Goal: Task Accomplishment & Management: Manage account settings

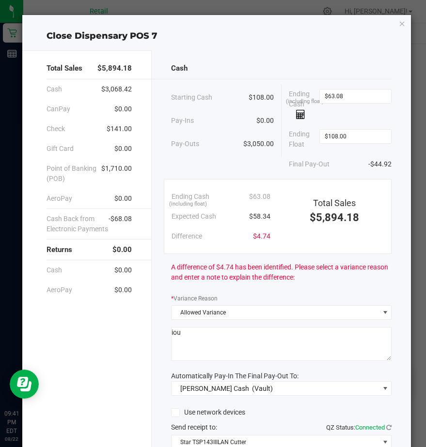
scroll to position [81, 0]
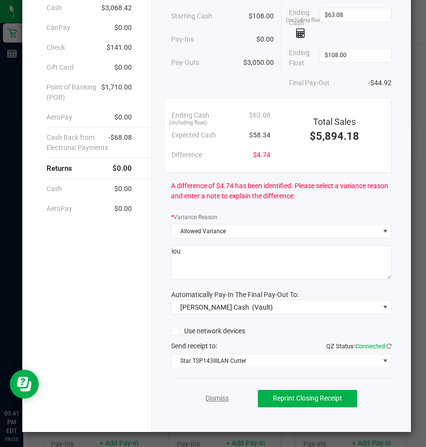
click at [207, 401] on link "Dismiss" at bounding box center [216, 399] width 23 height 10
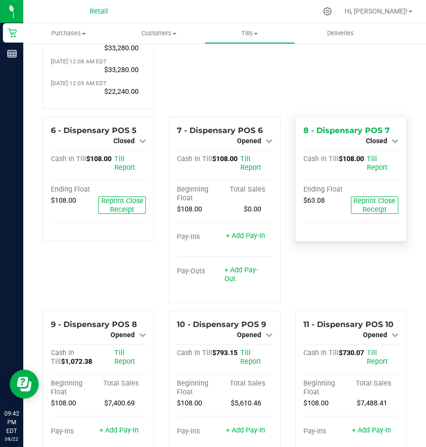
scroll to position [242, 0]
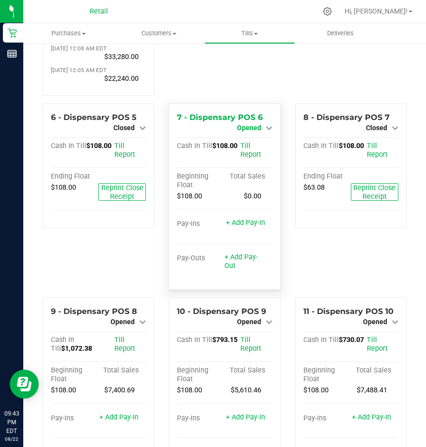
click at [245, 132] on span "Opened" at bounding box center [249, 128] width 24 height 8
click at [247, 140] on link "Close Till" at bounding box center [250, 136] width 26 height 8
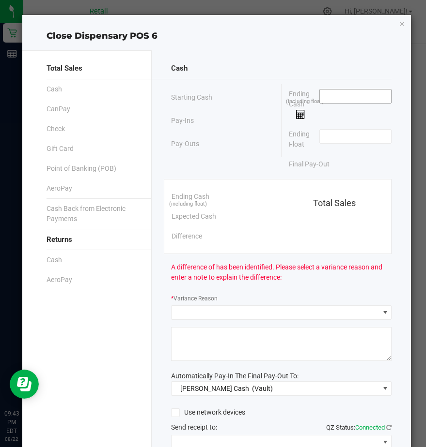
click at [331, 103] on input at bounding box center [354, 97] width 71 height 14
type input "$108.00"
click at [331, 131] on input at bounding box center [354, 137] width 71 height 14
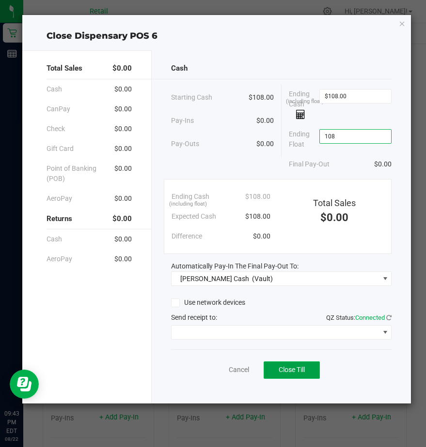
type input "$108.00"
click at [280, 367] on span "Close Till" at bounding box center [291, 370] width 26 height 8
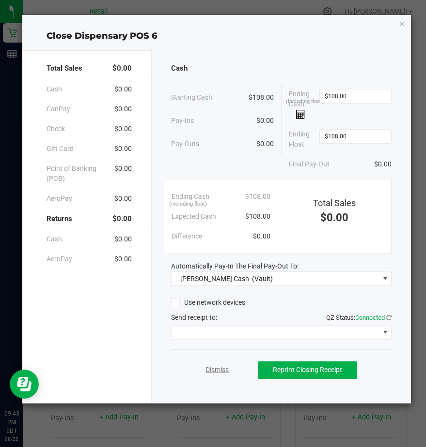
click at [217, 369] on link "Dismiss" at bounding box center [216, 370] width 23 height 10
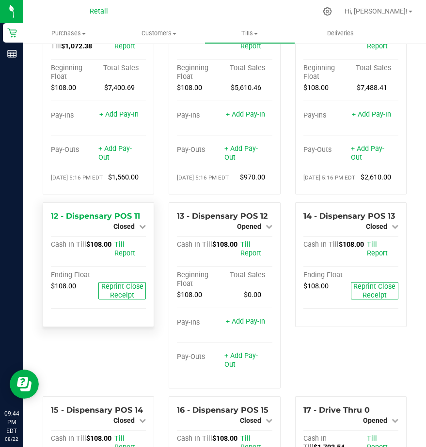
scroll to position [484, 0]
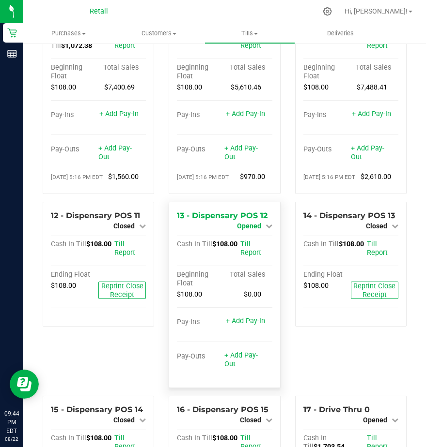
click at [257, 230] on link "Opened" at bounding box center [254, 226] width 35 height 8
click at [241, 238] on link "Close Till" at bounding box center [250, 234] width 26 height 8
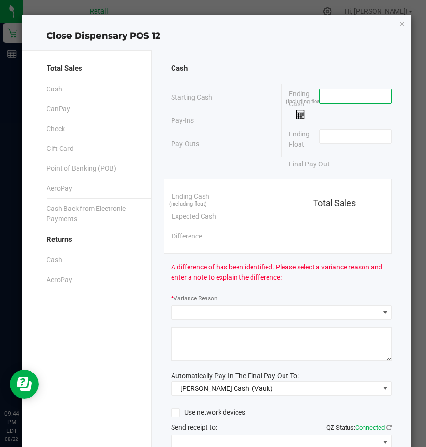
drag, startPoint x: 327, startPoint y: 90, endPoint x: 322, endPoint y: 98, distance: 9.3
click at [322, 98] on input at bounding box center [354, 97] width 71 height 14
type input "$108.00"
click at [323, 141] on input at bounding box center [354, 137] width 71 height 14
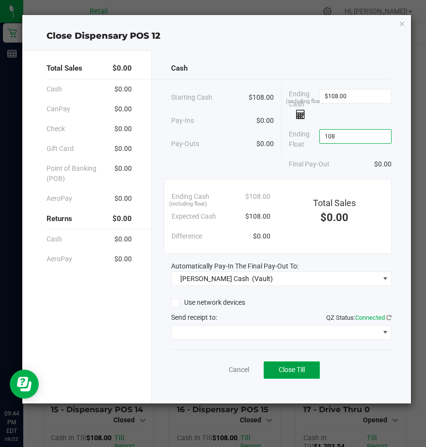
type input "$108.00"
click at [285, 369] on span "Close Till" at bounding box center [291, 370] width 26 height 8
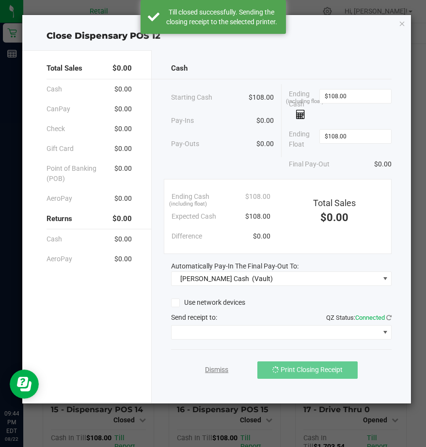
click at [213, 368] on link "Dismiss" at bounding box center [216, 370] width 23 height 10
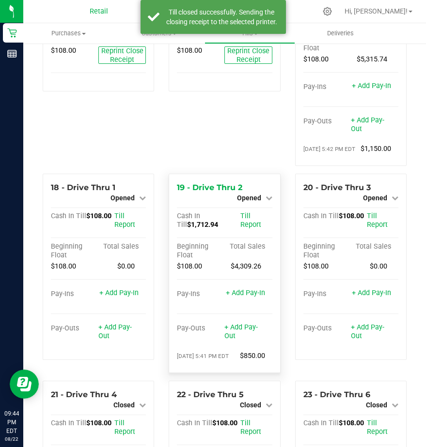
scroll to position [871, 0]
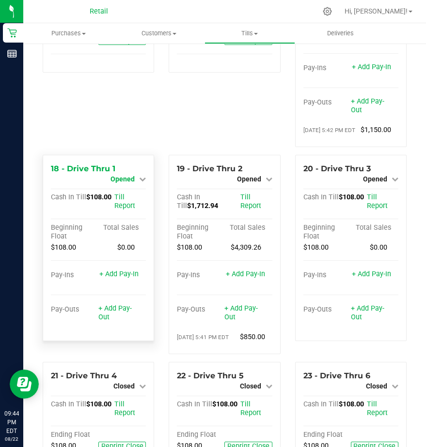
click at [119, 183] on span "Opened" at bounding box center [122, 179] width 24 height 8
click at [122, 191] on link "Close Till" at bounding box center [124, 187] width 26 height 8
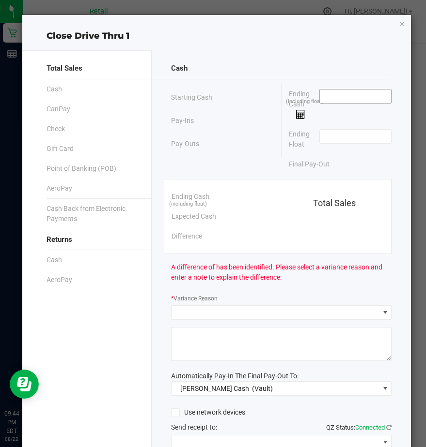
click at [340, 95] on input at bounding box center [354, 97] width 71 height 14
type input "$108.00"
click at [328, 134] on input at bounding box center [354, 137] width 71 height 14
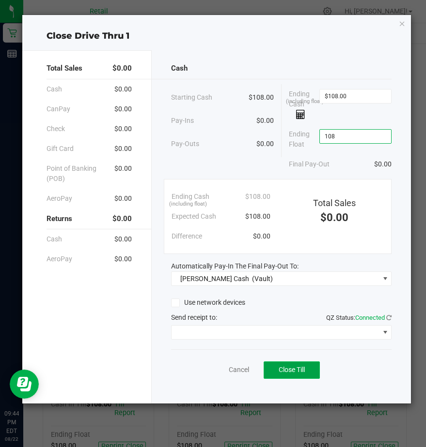
type input "$108.00"
click at [299, 369] on span "Close Till" at bounding box center [291, 370] width 26 height 8
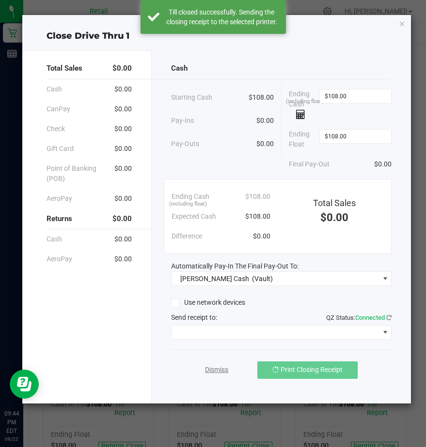
click at [212, 371] on link "Dismiss" at bounding box center [216, 370] width 23 height 10
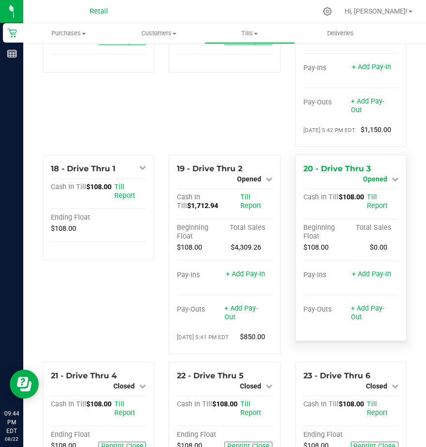
click at [374, 183] on span "Opened" at bounding box center [375, 179] width 24 height 8
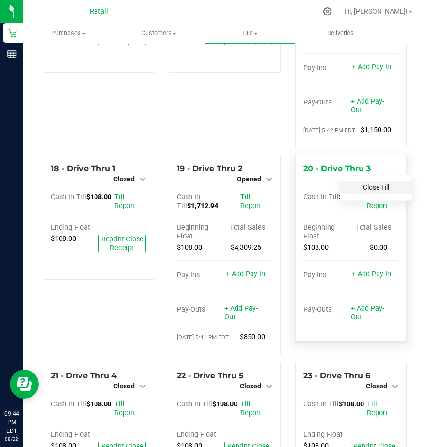
click at [374, 191] on link "Close Till" at bounding box center [376, 187] width 26 height 8
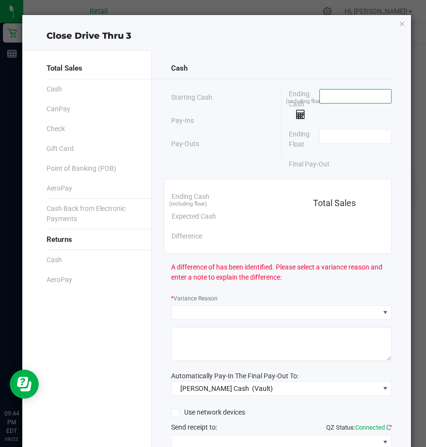
click at [323, 97] on input at bounding box center [354, 97] width 71 height 14
type input "$108.00"
click at [319, 137] on input at bounding box center [354, 137] width 71 height 14
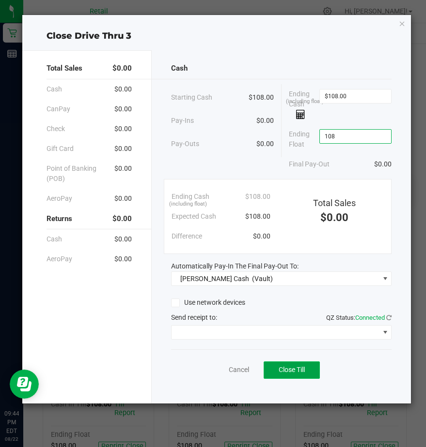
type input "$108.00"
click at [284, 371] on span "Close Till" at bounding box center [291, 370] width 26 height 8
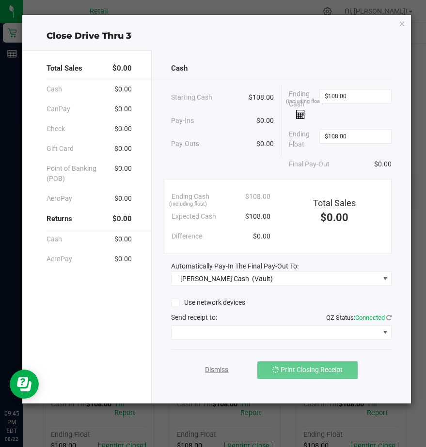
click at [210, 371] on link "Dismiss" at bounding box center [216, 370] width 23 height 10
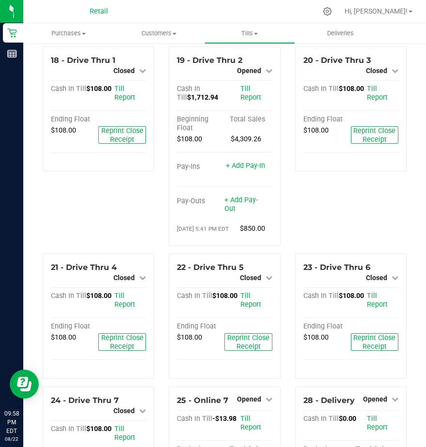
scroll to position [891, 0]
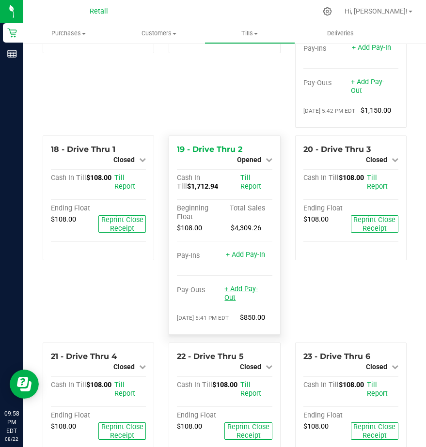
click at [240, 302] on link "+ Add Pay-Out" at bounding box center [240, 293] width 33 height 17
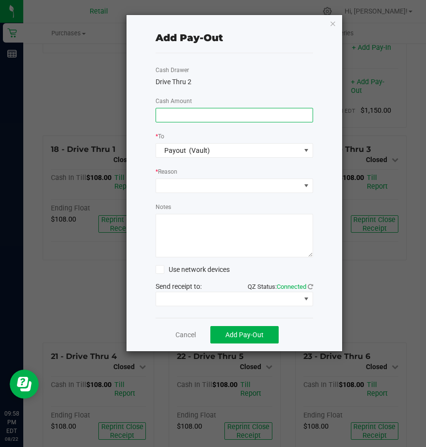
drag, startPoint x: 188, startPoint y: 112, endPoint x: 181, endPoint y: 114, distance: 7.7
click at [185, 113] on input at bounding box center [234, 115] width 156 height 14
type input "$1,570.00"
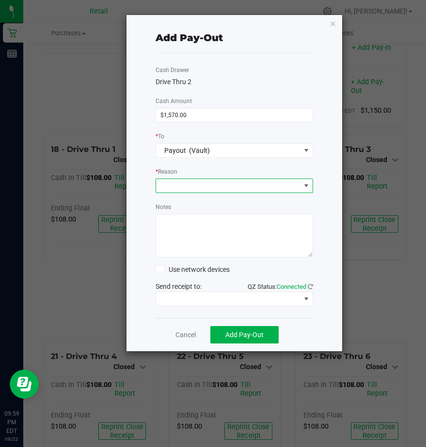
click at [178, 188] on span at bounding box center [228, 186] width 144 height 14
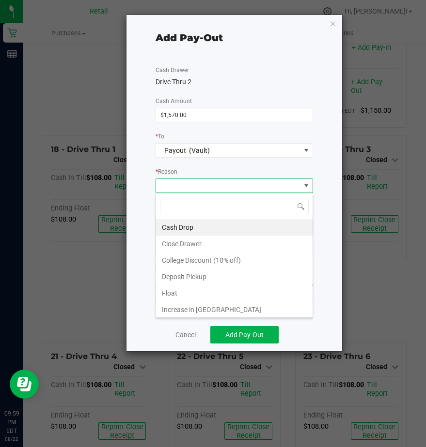
scroll to position [15, 157]
drag, startPoint x: 184, startPoint y: 226, endPoint x: 189, endPoint y: 250, distance: 24.3
click at [184, 227] on li "Cash Drop" at bounding box center [234, 227] width 156 height 16
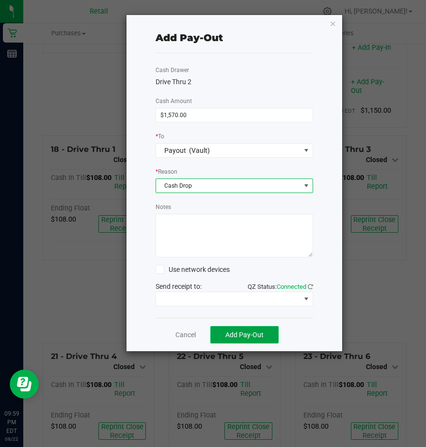
click at [243, 337] on span "Add Pay-Out" at bounding box center [244, 335] width 38 height 8
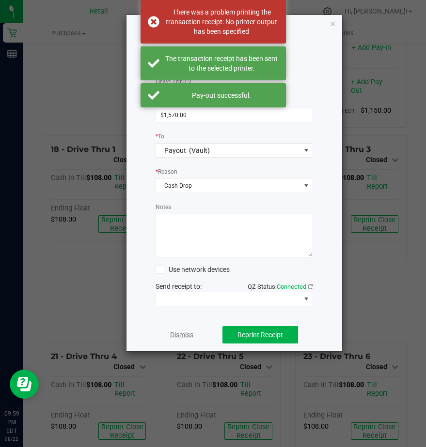
click at [188, 333] on link "Dismiss" at bounding box center [181, 335] width 23 height 10
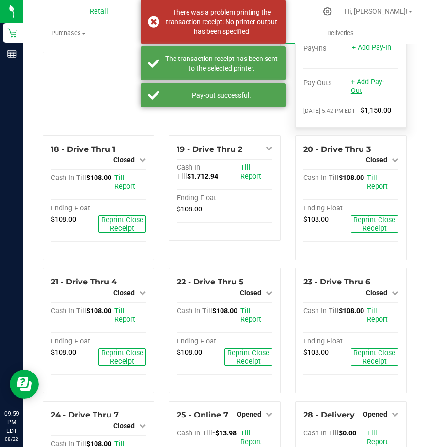
scroll to position [794, 0]
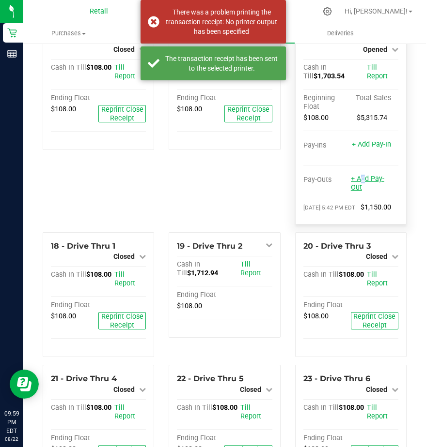
click at [352, 192] on link "+ Add Pay-Out" at bounding box center [366, 183] width 33 height 17
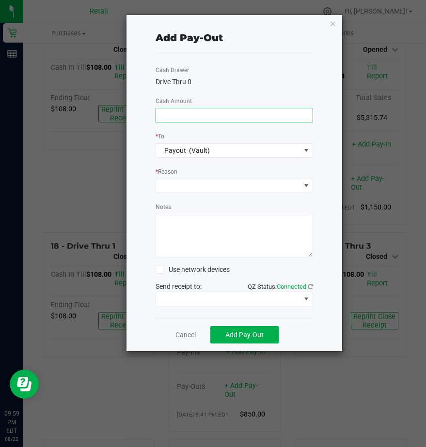
click at [167, 114] on input at bounding box center [234, 115] width 156 height 14
type input "$1,570.00"
click at [173, 185] on span at bounding box center [228, 186] width 144 height 14
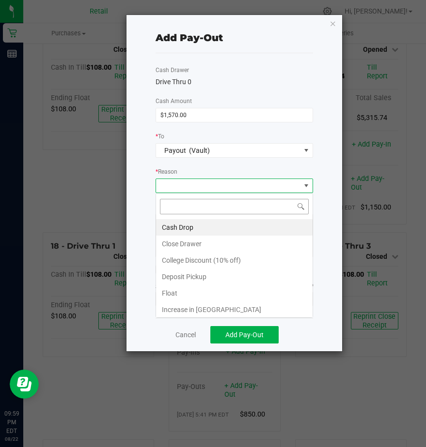
scroll to position [15, 157]
click at [179, 225] on li "Cash Drop" at bounding box center [234, 227] width 156 height 16
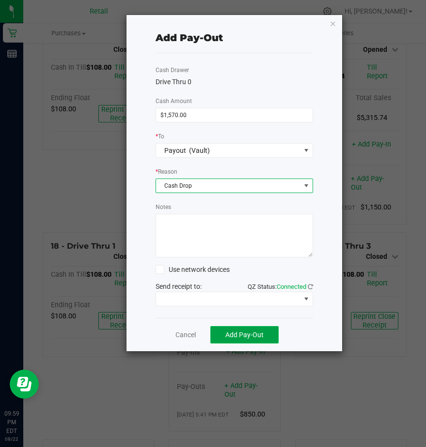
click at [235, 330] on button "Add Pay-Out" at bounding box center [244, 334] width 68 height 17
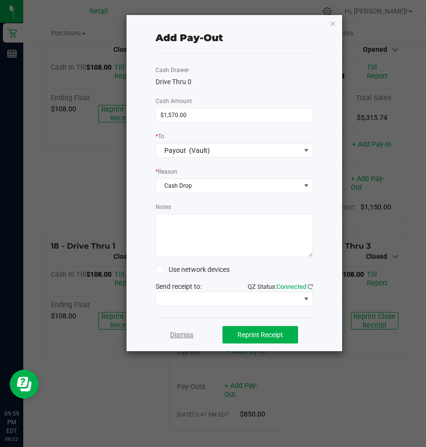
click at [182, 334] on link "Dismiss" at bounding box center [181, 335] width 23 height 10
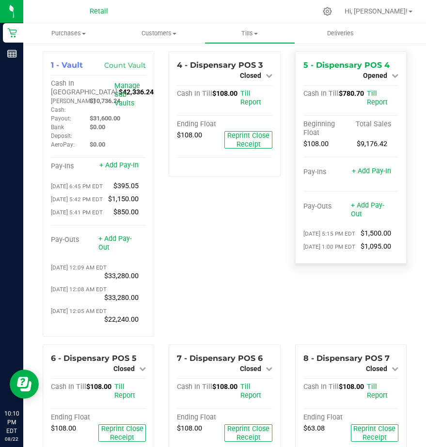
scroll to position [0, 0]
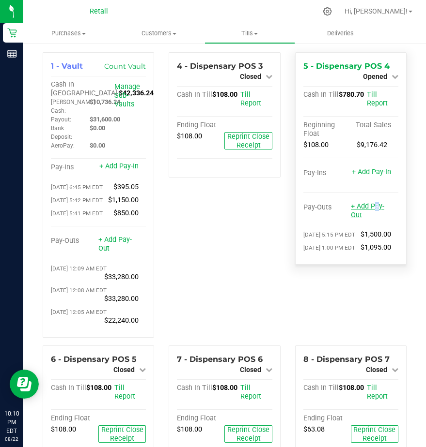
click at [366, 209] on link "+ Add Pay-Out" at bounding box center [366, 210] width 33 height 17
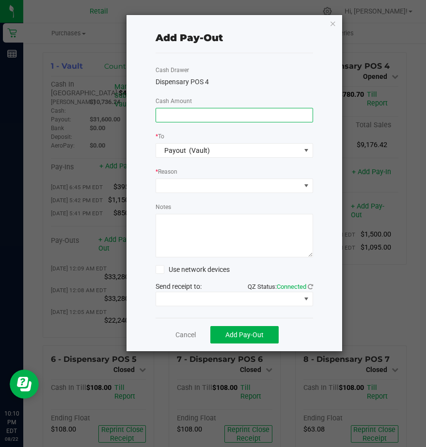
click at [175, 111] on input at bounding box center [234, 115] width 156 height 14
type input "$835.00"
click at [170, 188] on span at bounding box center [228, 186] width 144 height 14
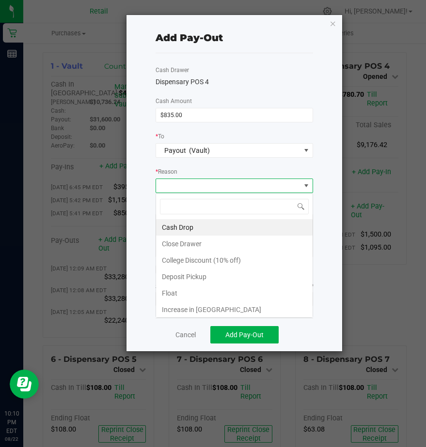
scroll to position [15, 157]
click at [171, 228] on li "Cash Drop" at bounding box center [234, 227] width 156 height 16
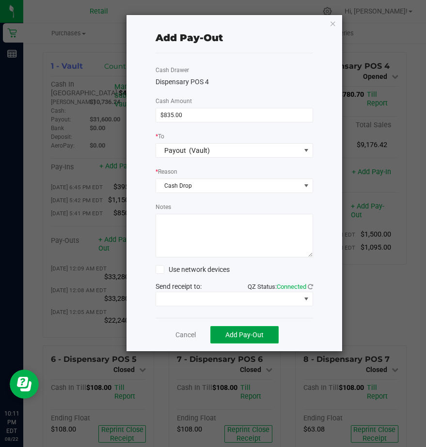
click at [231, 336] on span "Add Pay-Out" at bounding box center [244, 335] width 38 height 8
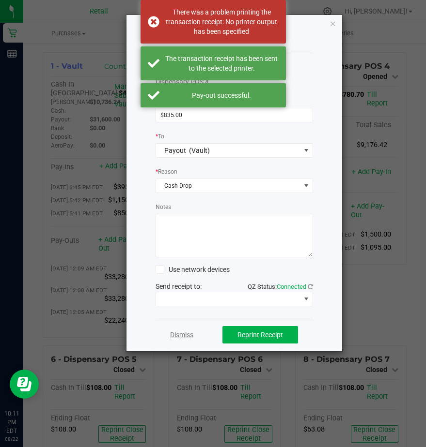
click at [176, 334] on link "Dismiss" at bounding box center [181, 335] width 23 height 10
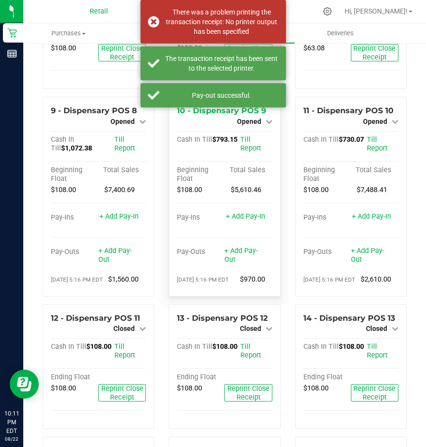
scroll to position [387, 0]
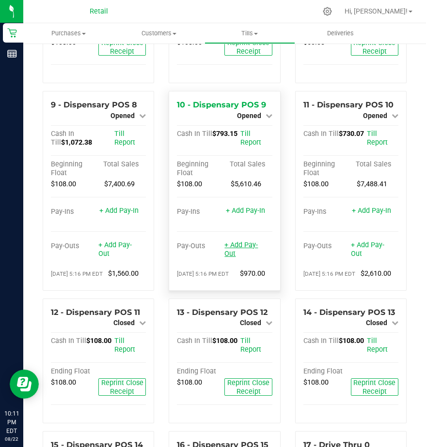
click at [235, 258] on link "+ Add Pay-Out" at bounding box center [240, 249] width 33 height 17
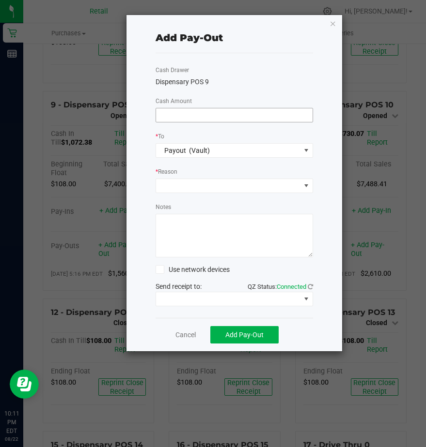
click at [162, 110] on input at bounding box center [234, 115] width 156 height 14
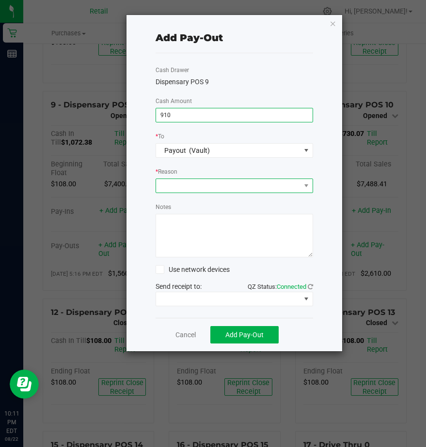
type input "$910.00"
click at [196, 187] on span at bounding box center [228, 186] width 144 height 14
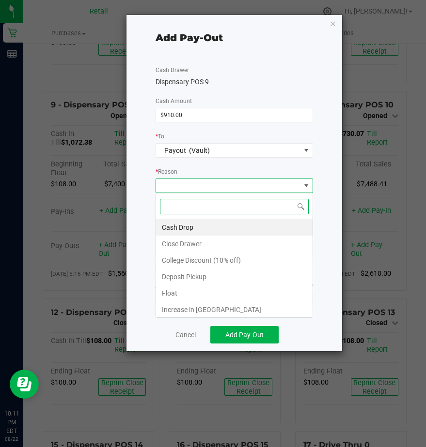
scroll to position [15, 157]
click at [188, 226] on li "Cash Drop" at bounding box center [234, 227] width 156 height 16
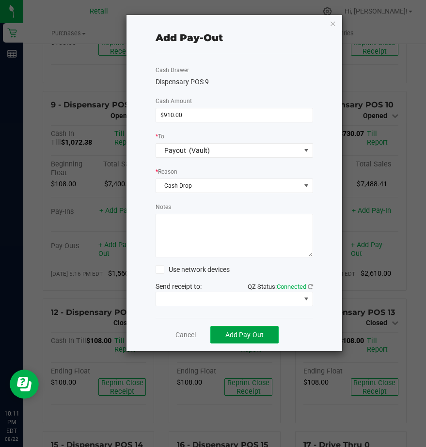
click at [224, 332] on button "Add Pay-Out" at bounding box center [244, 334] width 68 height 17
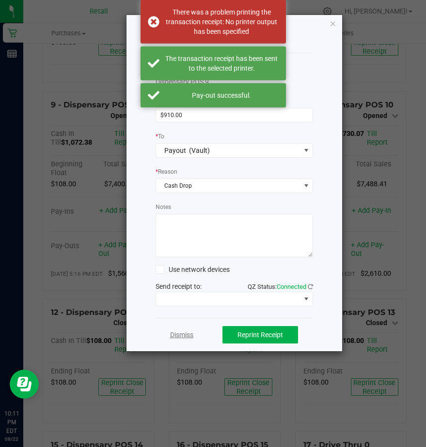
click at [176, 335] on link "Dismiss" at bounding box center [181, 335] width 23 height 10
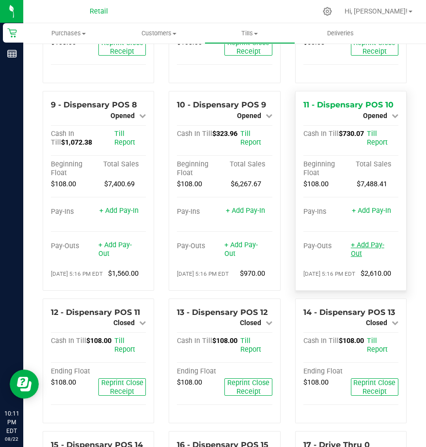
click at [362, 258] on link "+ Add Pay-Out" at bounding box center [366, 249] width 33 height 17
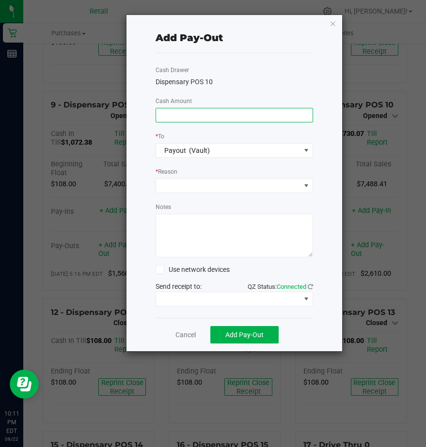
click at [168, 119] on input at bounding box center [234, 115] width 156 height 14
type input "$590.00"
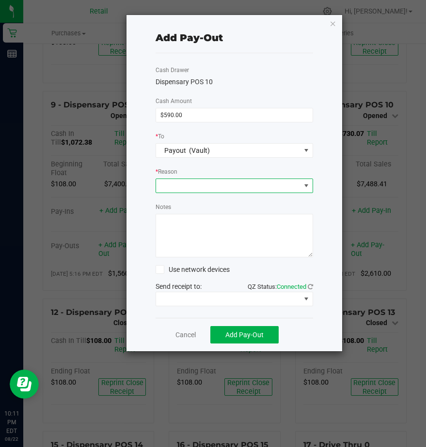
click at [178, 183] on span at bounding box center [228, 186] width 144 height 14
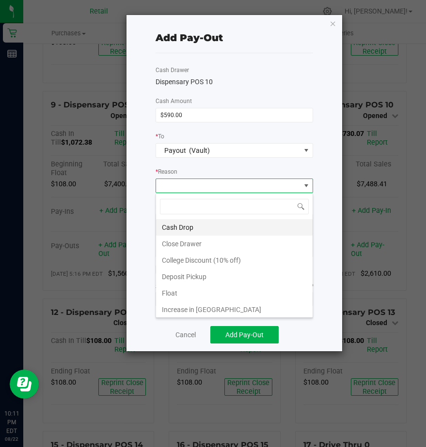
click at [182, 224] on li "Cash Drop" at bounding box center [234, 227] width 156 height 16
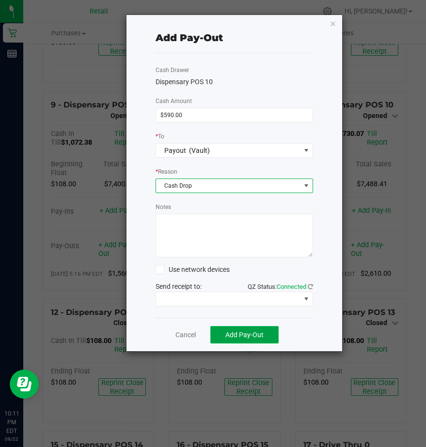
click at [243, 336] on span "Add Pay-Out" at bounding box center [244, 335] width 38 height 8
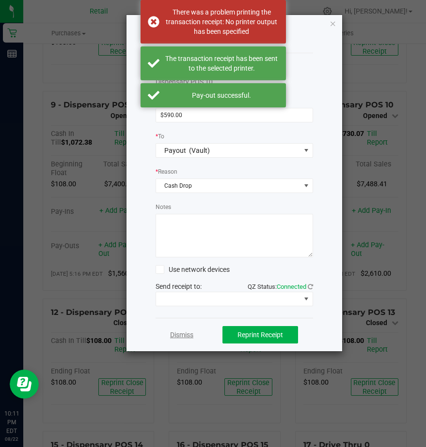
click at [182, 334] on link "Dismiss" at bounding box center [181, 335] width 23 height 10
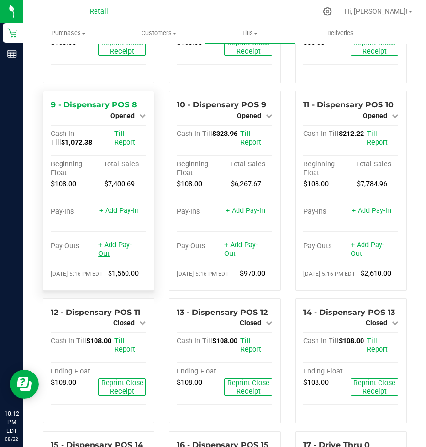
click at [113, 258] on link "+ Add Pay-Out" at bounding box center [114, 249] width 33 height 17
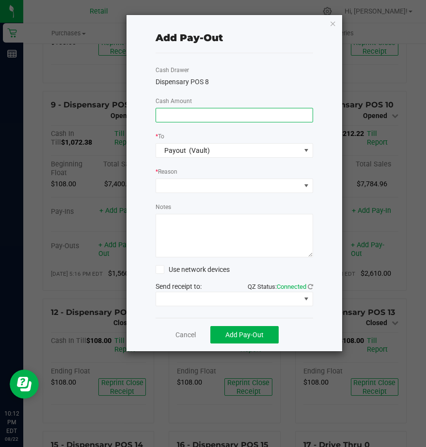
click at [161, 115] on input at bounding box center [234, 115] width 156 height 14
type input "$1,000.00"
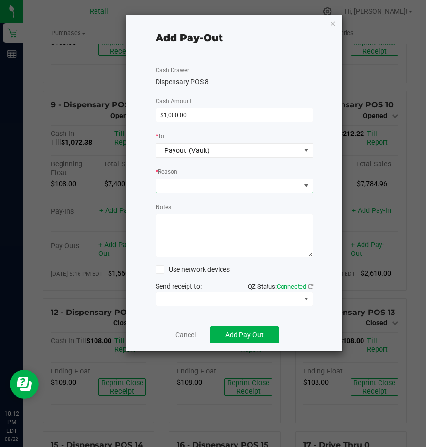
click at [168, 183] on span at bounding box center [228, 186] width 144 height 14
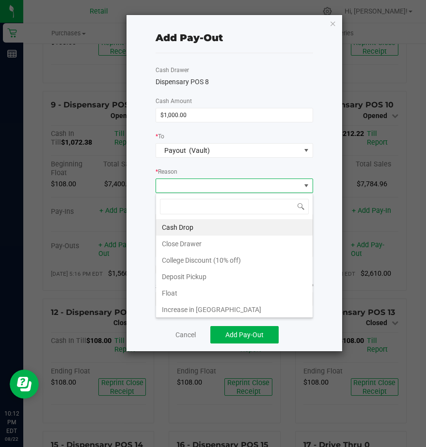
click at [177, 224] on li "Cash Drop" at bounding box center [234, 227] width 156 height 16
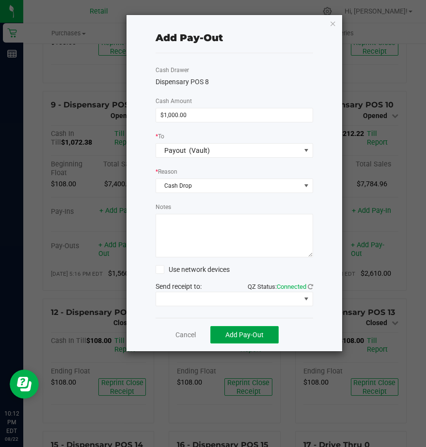
click at [231, 338] on span "Add Pay-Out" at bounding box center [244, 335] width 38 height 8
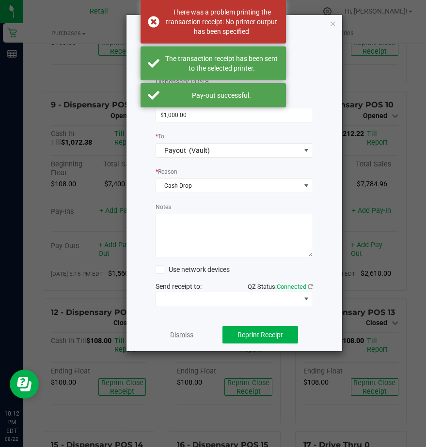
click at [182, 333] on link "Dismiss" at bounding box center [181, 335] width 23 height 10
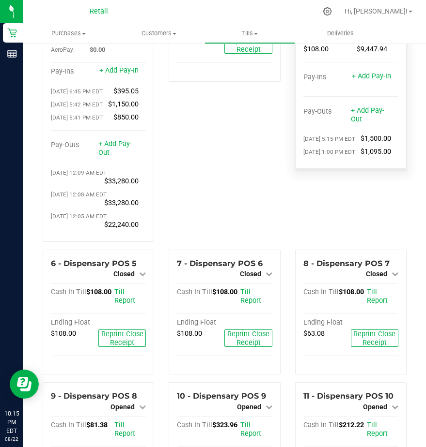
scroll to position [0, 0]
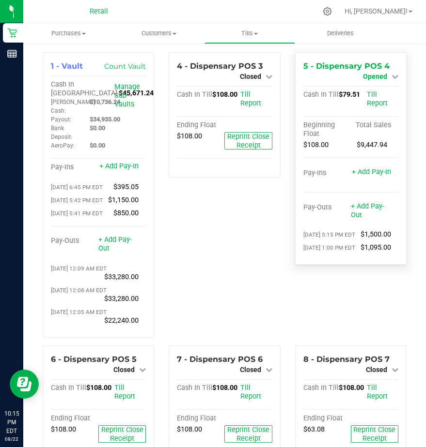
click at [369, 75] on span "Opened" at bounding box center [375, 77] width 24 height 8
click at [365, 87] on link "Close Till" at bounding box center [376, 85] width 26 height 8
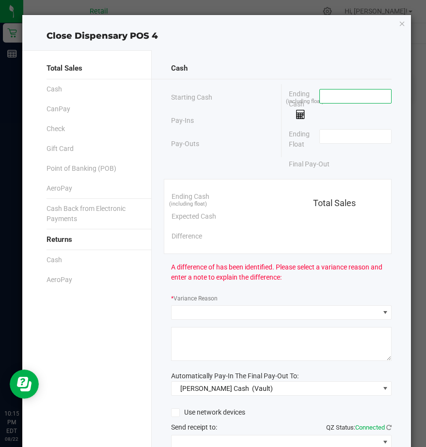
click at [350, 98] on input at bounding box center [354, 97] width 71 height 14
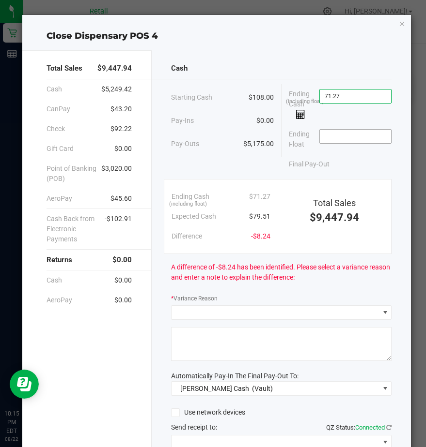
type input "$71.27"
click at [324, 139] on input at bounding box center [354, 137] width 71 height 14
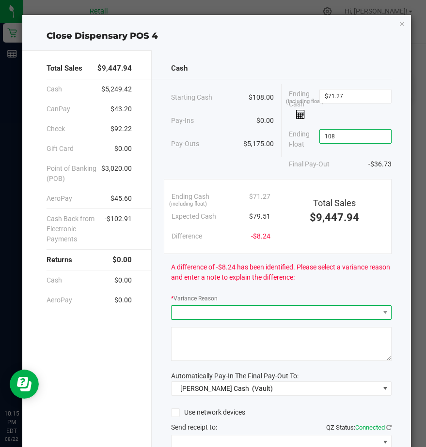
type input "$108.00"
click at [189, 312] on span at bounding box center [274, 313] width 207 height 14
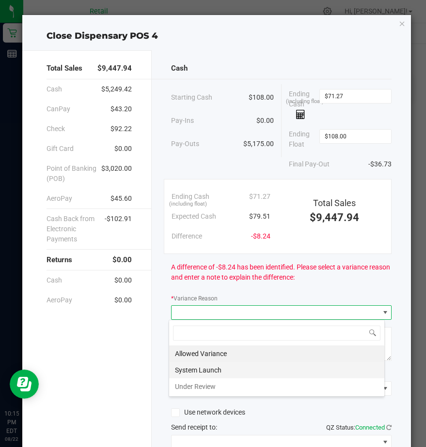
scroll to position [15, 216]
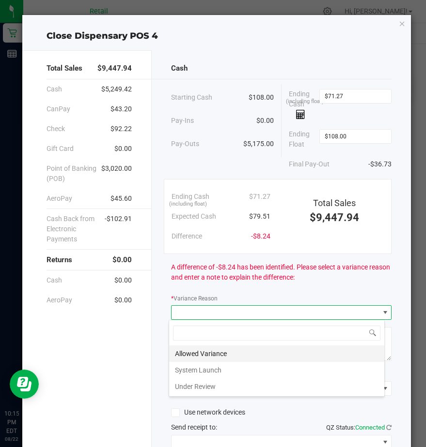
click at [185, 353] on li "Allowed Variance" at bounding box center [276, 354] width 215 height 16
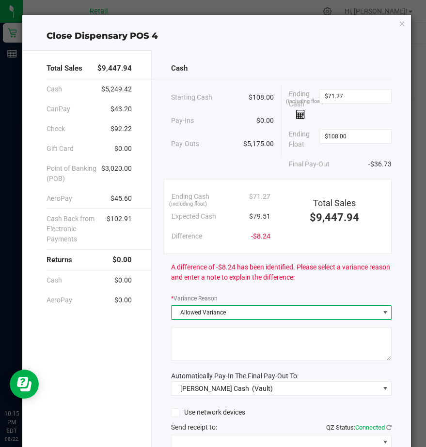
click at [187, 351] on textarea at bounding box center [281, 344] width 220 height 34
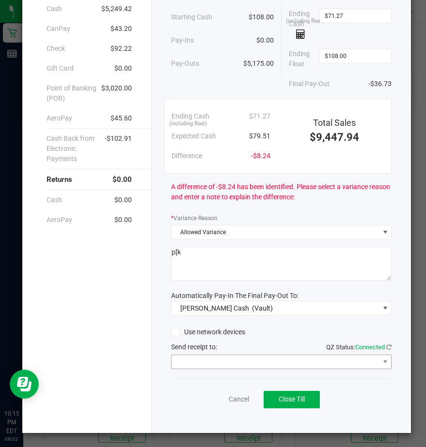
scroll to position [81, 0]
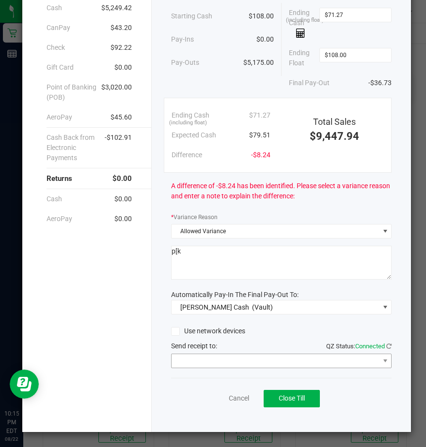
type textarea "p[k"
click at [197, 359] on span at bounding box center [274, 361] width 207 height 14
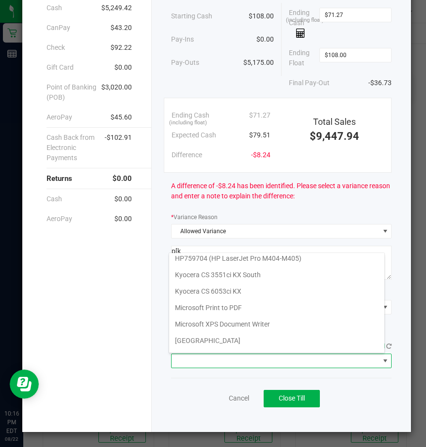
scroll to position [150, 0]
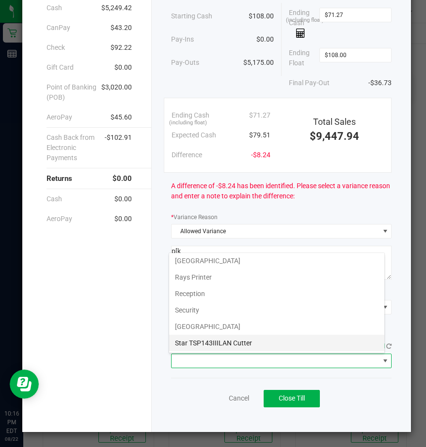
click at [200, 343] on Cutter "Star TSP143IIILAN Cutter" at bounding box center [276, 343] width 215 height 16
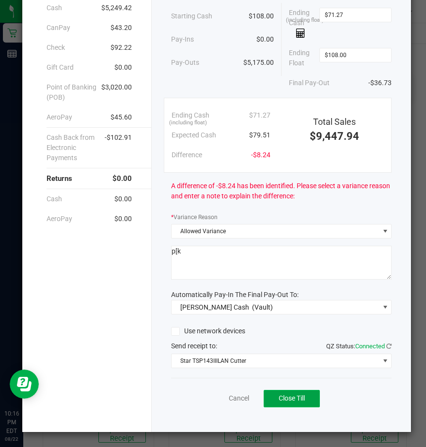
click at [288, 398] on span "Close Till" at bounding box center [291, 399] width 26 height 8
click at [206, 397] on link "Dismiss" at bounding box center [216, 399] width 23 height 10
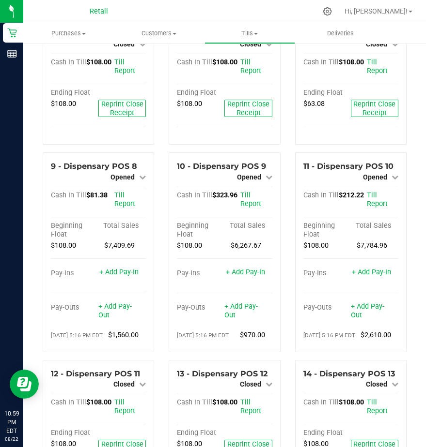
scroll to position [339, 0]
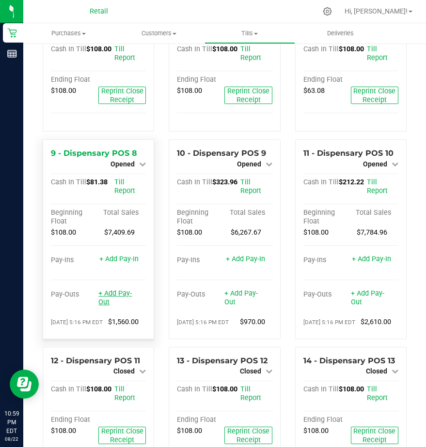
click at [112, 306] on link "+ Add Pay-Out" at bounding box center [114, 297] width 33 height 17
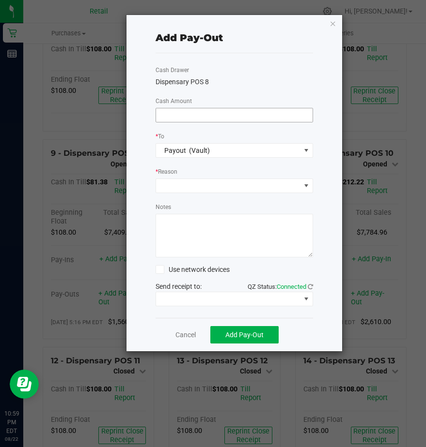
click at [168, 118] on input at bounding box center [234, 115] width 156 height 14
type input "$281.00"
click at [332, 21] on icon "button" at bounding box center [332, 23] width 7 height 12
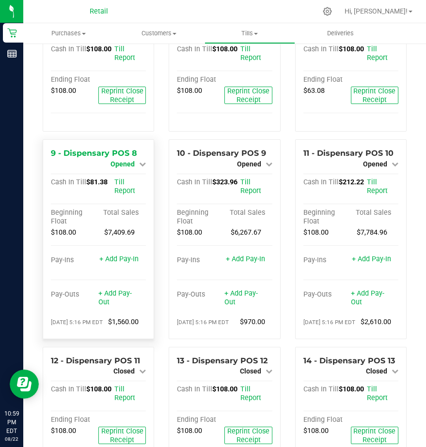
click at [124, 168] on span "Opened" at bounding box center [122, 164] width 24 height 8
click at [126, 176] on link "Close Till" at bounding box center [124, 172] width 26 height 8
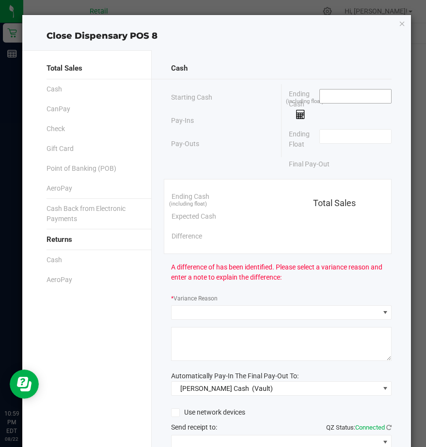
click at [320, 100] on input at bounding box center [354, 97] width 71 height 14
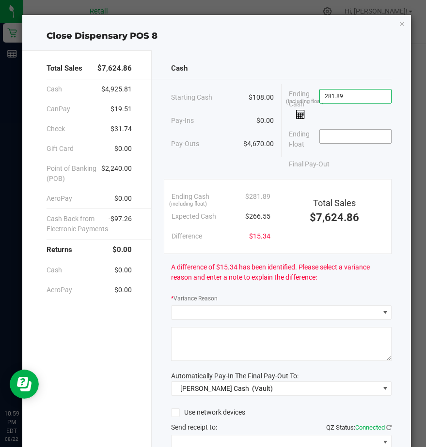
type input "$281.89"
click at [319, 140] on input at bounding box center [354, 137] width 71 height 14
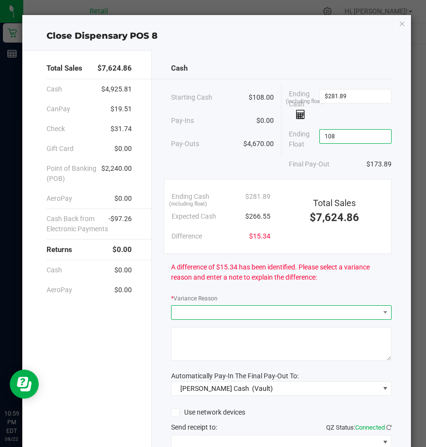
type input "$108.00"
click at [189, 311] on span at bounding box center [274, 313] width 207 height 14
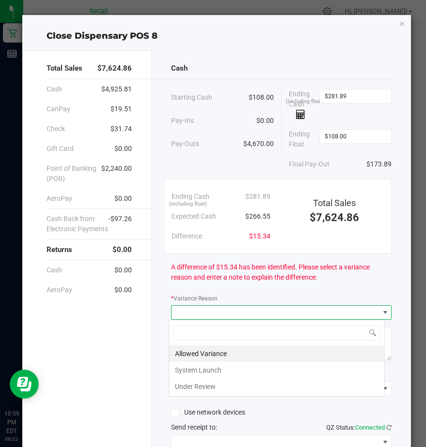
scroll to position [15, 216]
click at [181, 349] on li "Allowed Variance" at bounding box center [276, 354] width 215 height 16
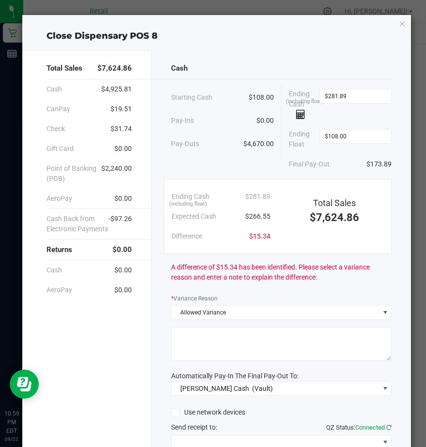
click at [183, 343] on textarea at bounding box center [281, 344] width 220 height 34
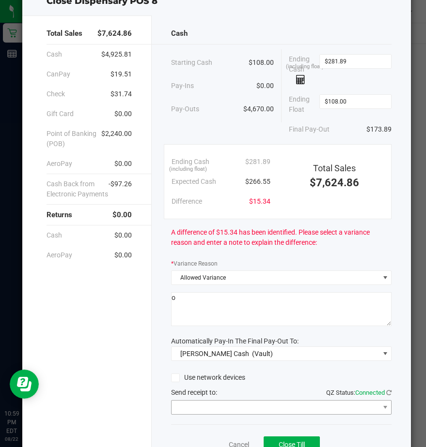
scroll to position [81, 0]
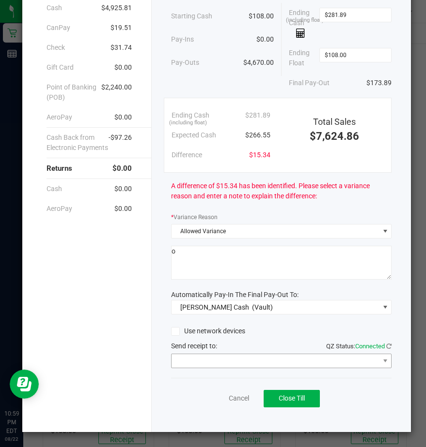
type textarea "o"
drag, startPoint x: 204, startPoint y: 359, endPoint x: 198, endPoint y: 355, distance: 6.6
click at [199, 356] on span at bounding box center [274, 361] width 207 height 14
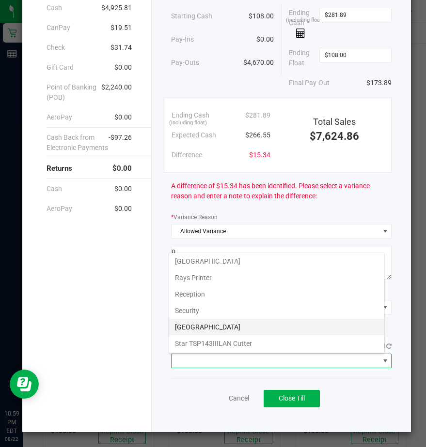
scroll to position [150, 0]
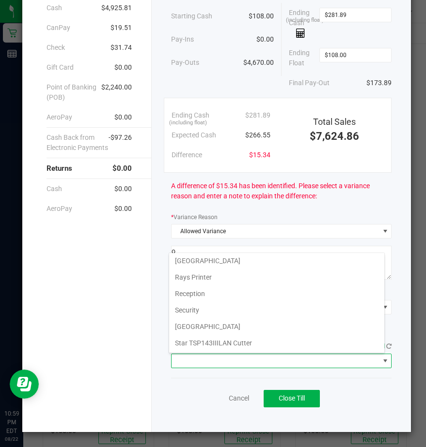
click at [198, 340] on Cutter "Star TSP143IIILAN Cutter" at bounding box center [276, 343] width 215 height 16
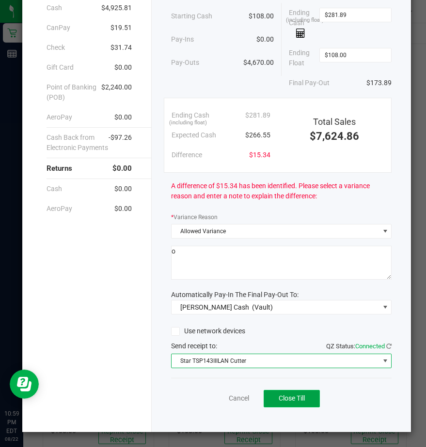
click at [280, 398] on span "Close Till" at bounding box center [291, 399] width 26 height 8
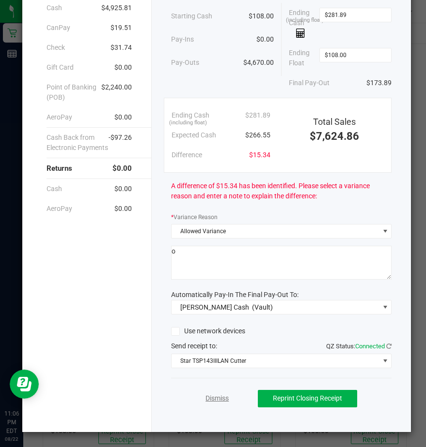
click at [215, 400] on link "Dismiss" at bounding box center [216, 399] width 23 height 10
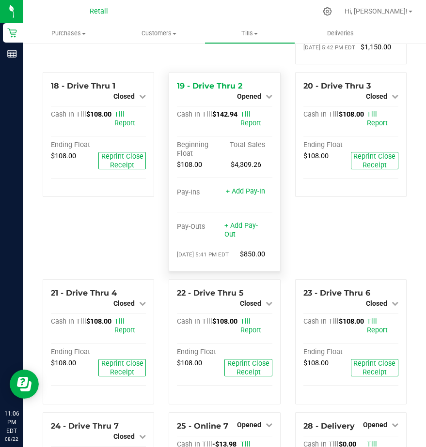
scroll to position [968, 0]
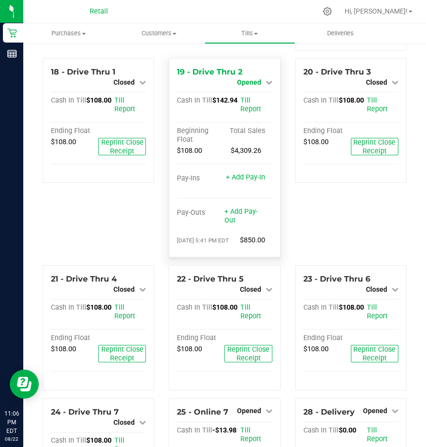
click at [247, 86] on span "Opened" at bounding box center [249, 82] width 24 height 8
click at [247, 94] on link "Close Till" at bounding box center [250, 91] width 26 height 8
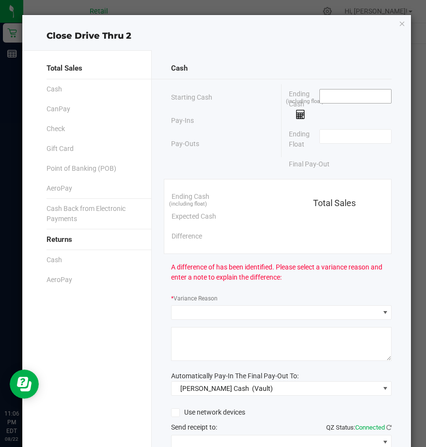
click at [331, 99] on input at bounding box center [354, 97] width 71 height 14
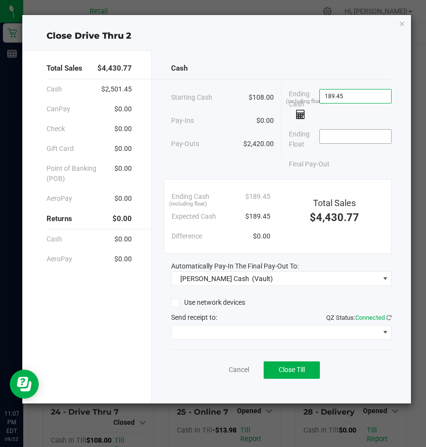
type input "$189.45"
click at [326, 135] on input at bounding box center [354, 137] width 71 height 14
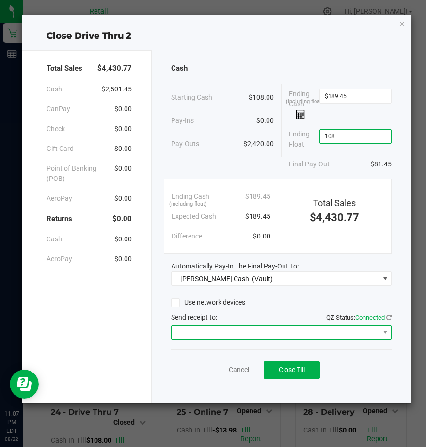
type input "$108.00"
click at [178, 333] on span at bounding box center [274, 333] width 207 height 14
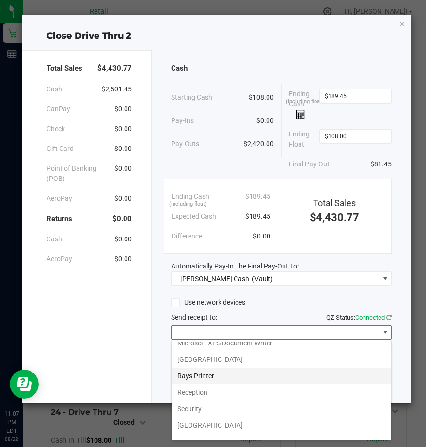
scroll to position [150, 0]
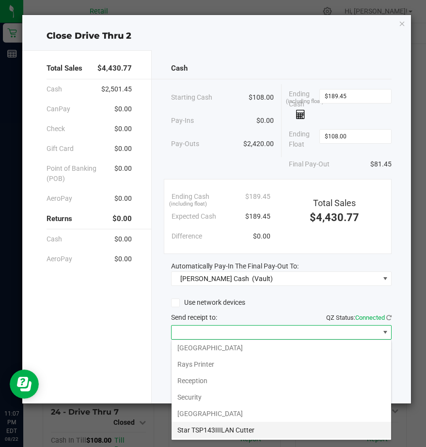
click at [197, 425] on Cutter "Star TSP143IIILAN Cutter" at bounding box center [280, 430] width 219 height 16
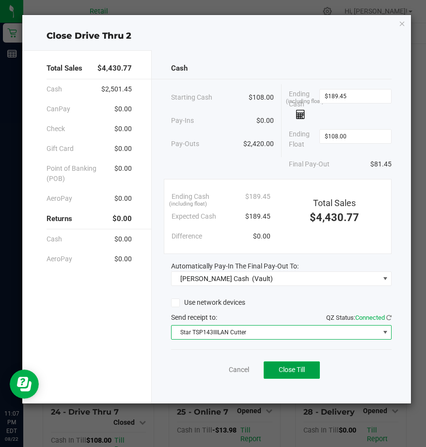
click at [272, 366] on button "Close Till" at bounding box center [291, 370] width 56 height 17
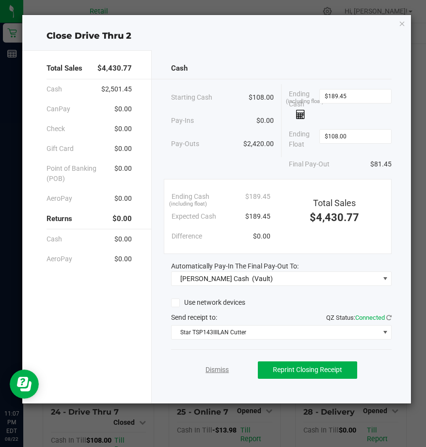
click at [215, 372] on link "Dismiss" at bounding box center [216, 370] width 23 height 10
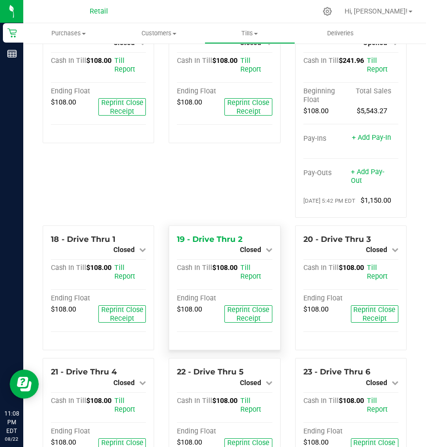
scroll to position [823, 0]
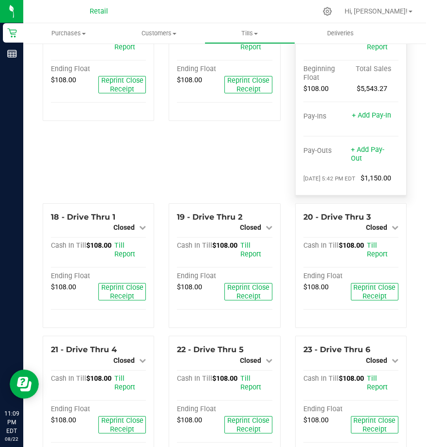
click at [370, 24] on span "Opened" at bounding box center [375, 20] width 24 height 8
click at [372, 32] on link "Close Till" at bounding box center [376, 29] width 26 height 8
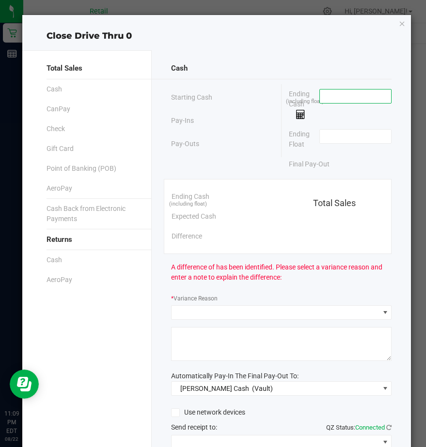
click at [334, 99] on input at bounding box center [354, 97] width 71 height 14
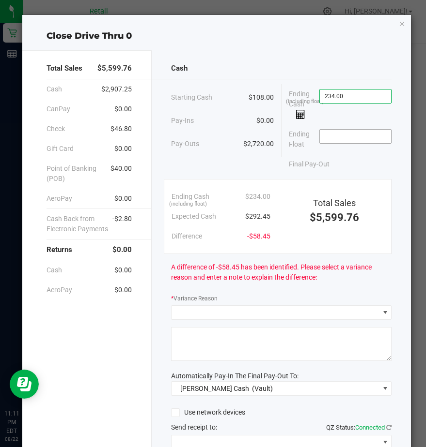
type input "$234.00"
click at [333, 139] on input at bounding box center [354, 137] width 71 height 14
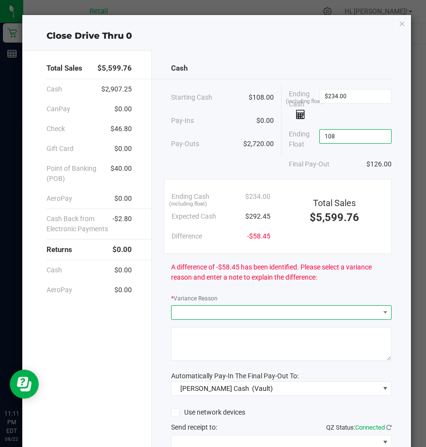
type input "$108.00"
click at [186, 311] on span at bounding box center [274, 313] width 207 height 14
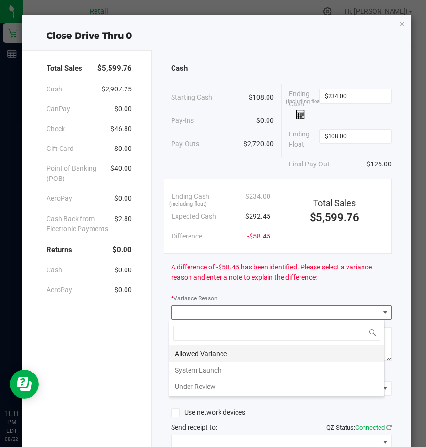
scroll to position [15, 216]
drag, startPoint x: 182, startPoint y: 387, endPoint x: 179, endPoint y: 355, distance: 32.1
click at [182, 383] on li "Under Review" at bounding box center [276, 387] width 215 height 16
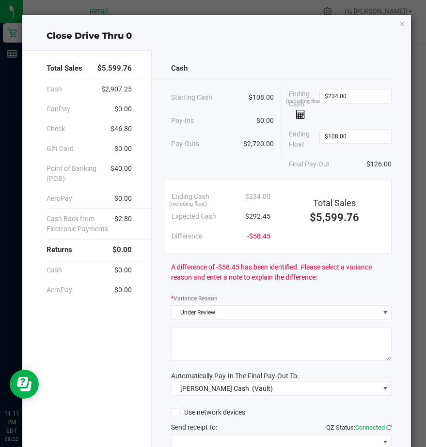
click at [182, 338] on textarea at bounding box center [281, 344] width 220 height 34
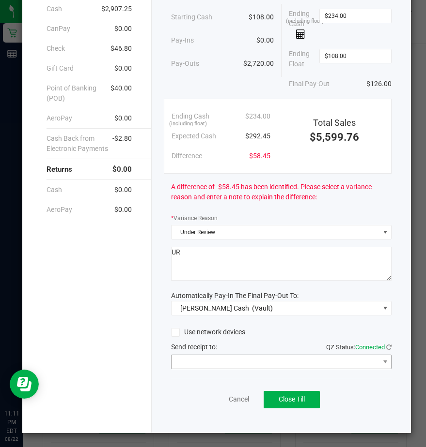
scroll to position [81, 0]
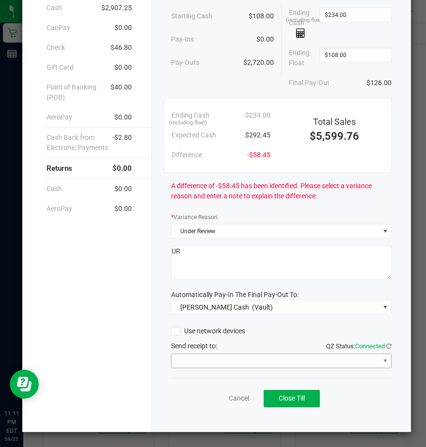
type textarea "UR"
click at [188, 365] on span at bounding box center [274, 361] width 207 height 14
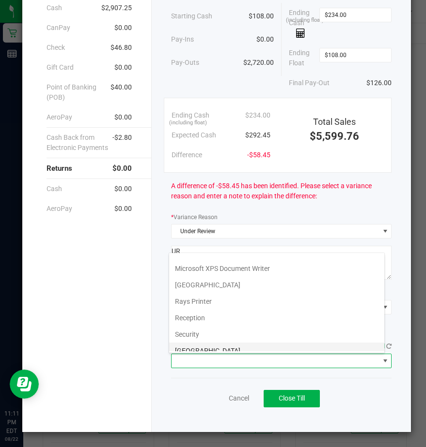
scroll to position [150, 0]
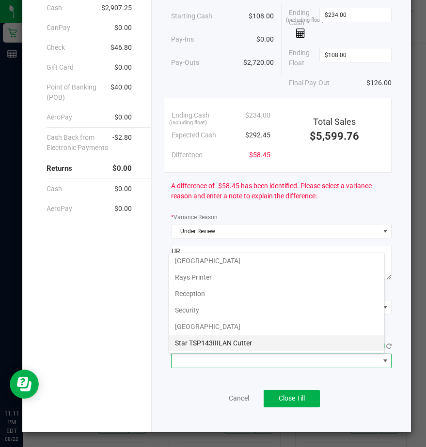
click at [196, 344] on Cutter "Star TSP143IIILAN Cutter" at bounding box center [276, 343] width 215 height 16
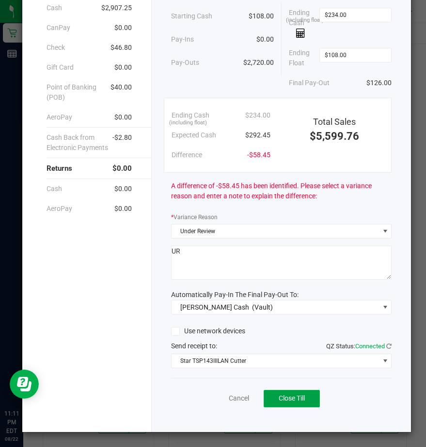
click at [286, 398] on span "Close Till" at bounding box center [291, 399] width 26 height 8
click at [293, 400] on span "Reprint Closing Receipt" at bounding box center [307, 399] width 69 height 8
click at [213, 398] on link "Dismiss" at bounding box center [216, 399] width 23 height 10
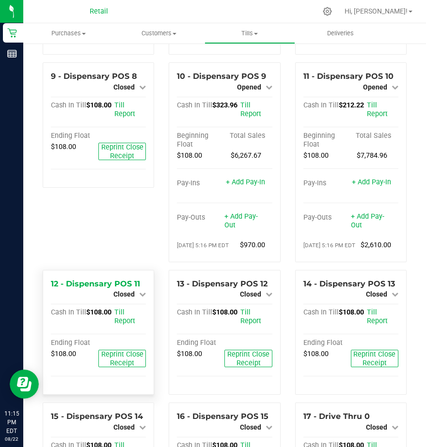
scroll to position [387, 0]
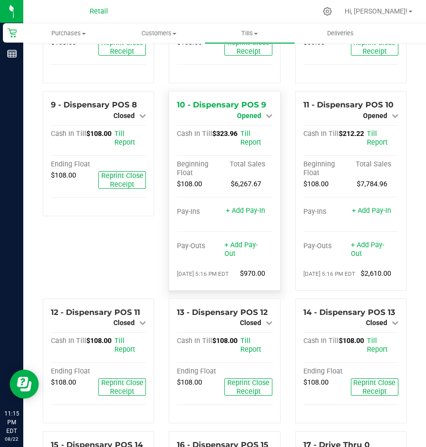
click at [252, 120] on span "Opened" at bounding box center [249, 116] width 24 height 8
click at [250, 128] on link "Close Till" at bounding box center [250, 124] width 26 height 8
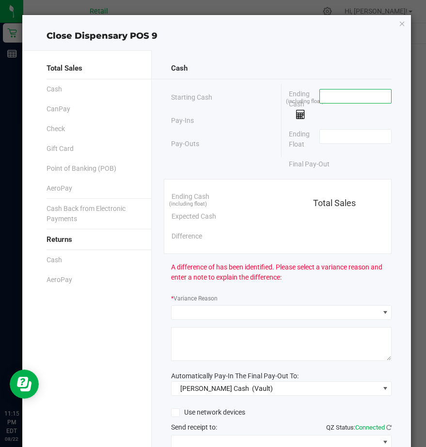
click at [339, 98] on input at bounding box center [354, 97] width 71 height 14
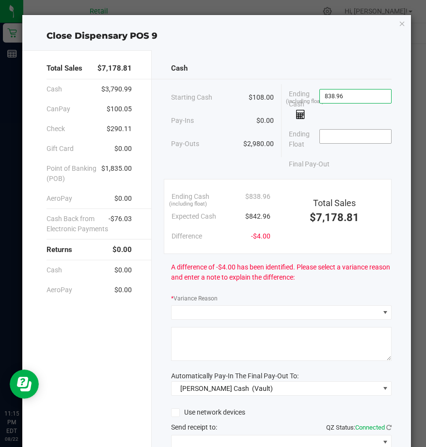
type input "$838.96"
click at [343, 138] on input at bounding box center [354, 137] width 71 height 14
type input "$108.00"
click at [192, 303] on div "* Variance Reason" at bounding box center [281, 299] width 220 height 12
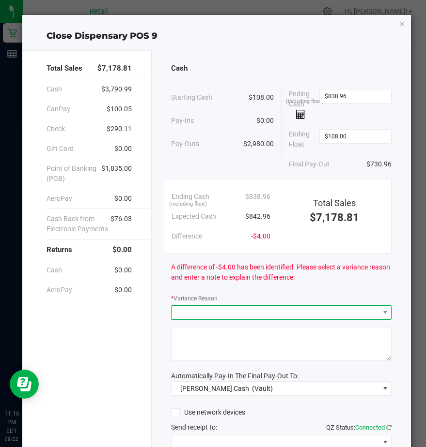
drag, startPoint x: 192, startPoint y: 303, endPoint x: 191, endPoint y: 314, distance: 10.7
click at [191, 314] on span at bounding box center [274, 313] width 207 height 14
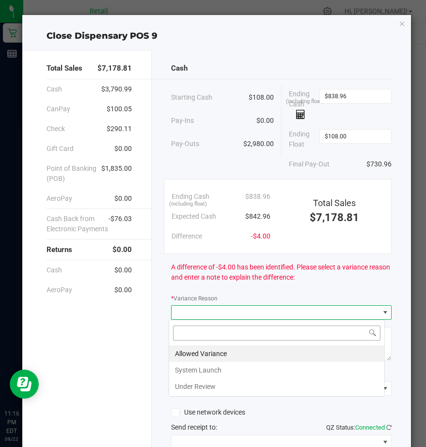
scroll to position [15, 216]
click at [195, 352] on li "Allowed Variance" at bounding box center [276, 354] width 215 height 16
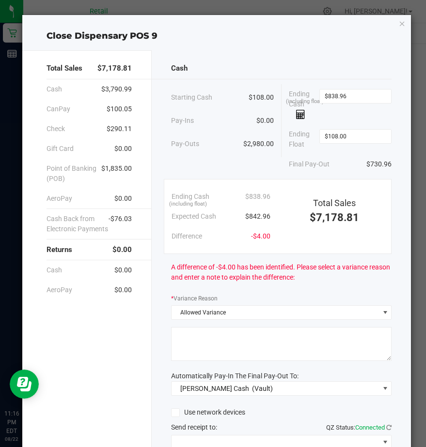
click at [196, 343] on textarea at bounding box center [281, 344] width 220 height 34
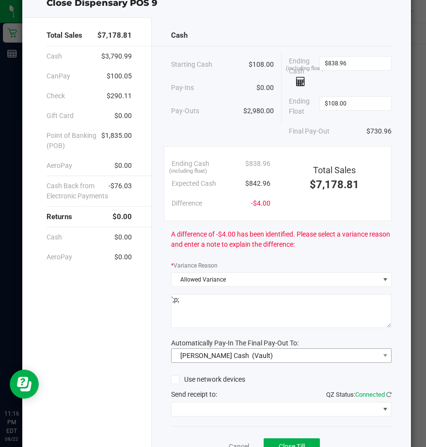
scroll to position [81, 0]
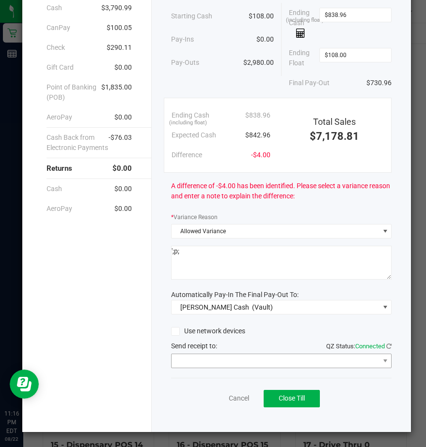
type textarea "';p;"
click at [182, 361] on span at bounding box center [274, 361] width 207 height 14
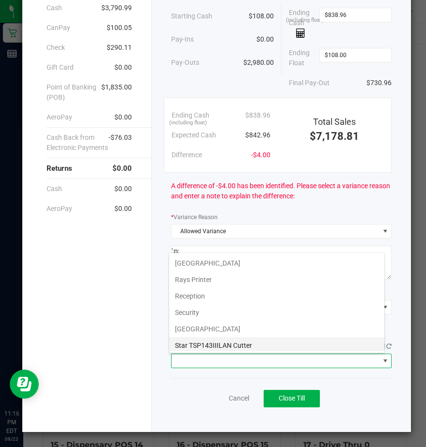
scroll to position [150, 0]
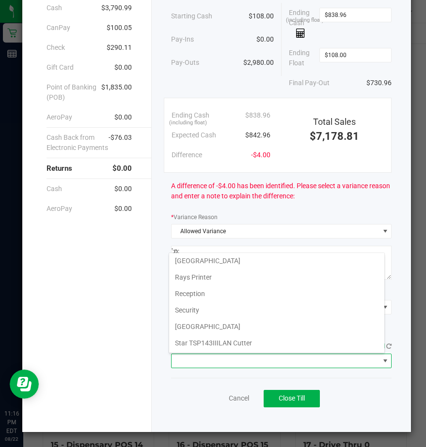
click at [194, 347] on Cutter "Star TSP143IIILAN Cutter" at bounding box center [276, 343] width 215 height 16
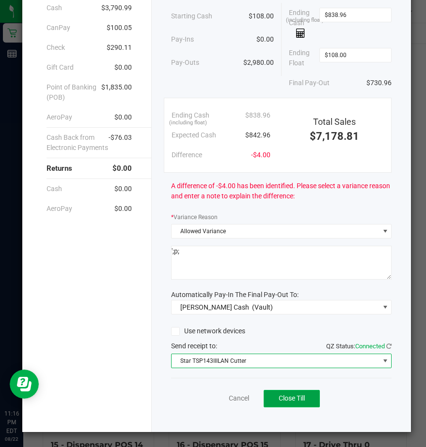
click at [278, 399] on span "Close Till" at bounding box center [291, 399] width 26 height 8
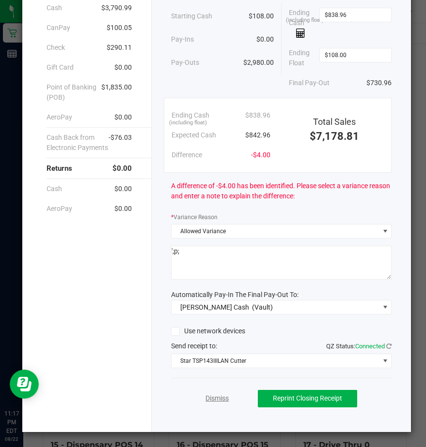
click at [211, 397] on link "Dismiss" at bounding box center [216, 399] width 23 height 10
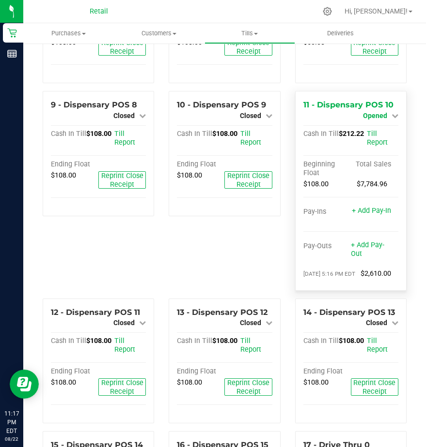
click at [372, 120] on span "Opened" at bounding box center [375, 116] width 24 height 8
click at [371, 128] on link "Close Till" at bounding box center [376, 124] width 26 height 8
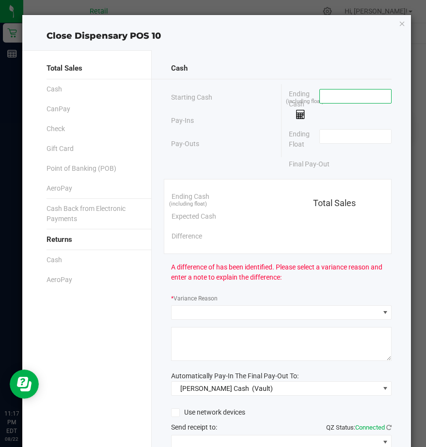
click at [327, 99] on input at bounding box center [354, 97] width 71 height 14
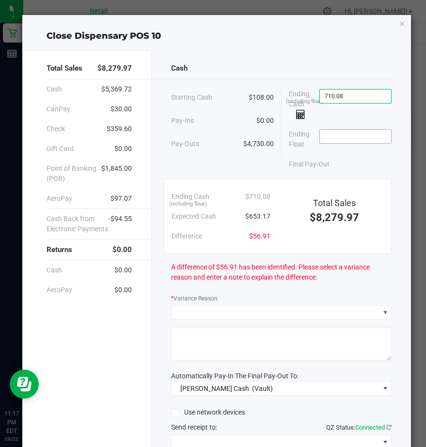
type input "$710.08"
click at [323, 138] on input at bounding box center [354, 137] width 71 height 14
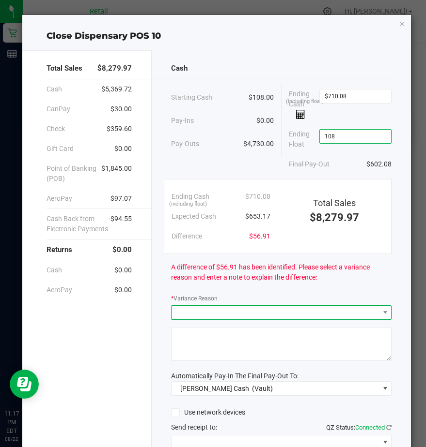
type input "$108.00"
click at [206, 307] on span at bounding box center [274, 313] width 207 height 14
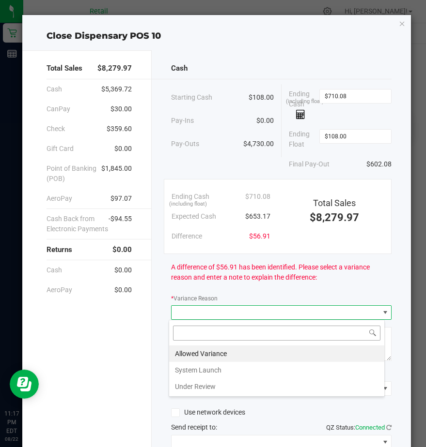
scroll to position [15, 216]
click at [188, 381] on li "Under Review" at bounding box center [276, 387] width 215 height 16
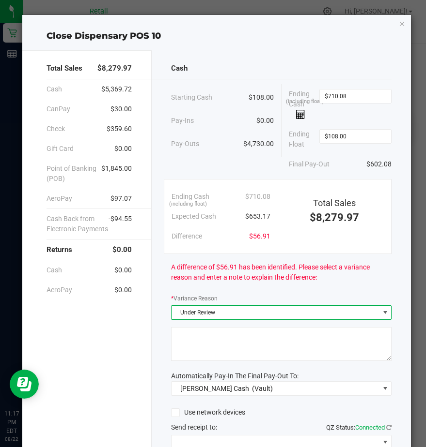
click at [182, 339] on textarea at bounding box center [281, 344] width 220 height 34
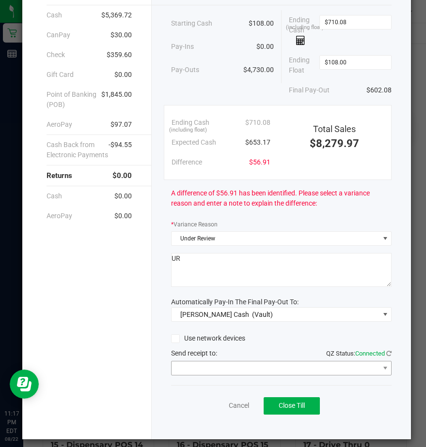
scroll to position [81, 0]
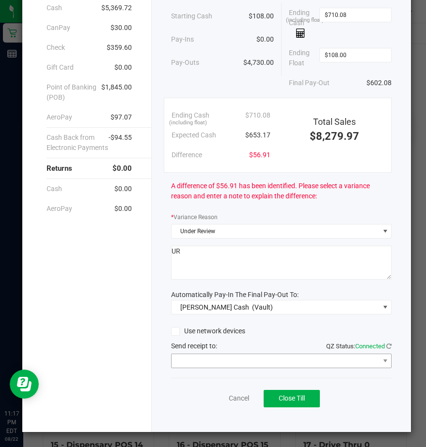
type textarea "UR"
click at [209, 365] on span at bounding box center [274, 361] width 207 height 14
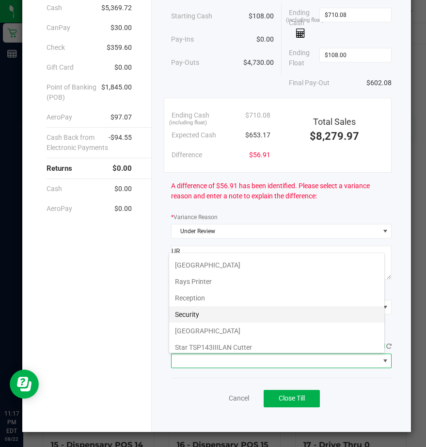
scroll to position [150, 0]
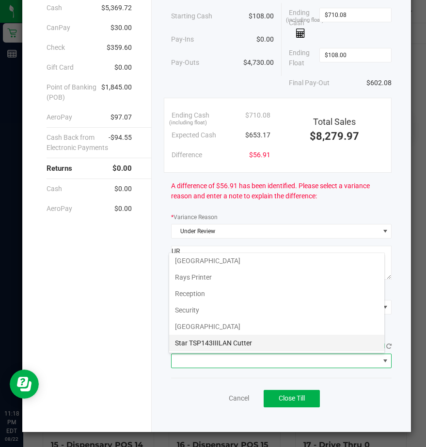
click at [203, 346] on Cutter "Star TSP143IIILAN Cutter" at bounding box center [276, 343] width 215 height 16
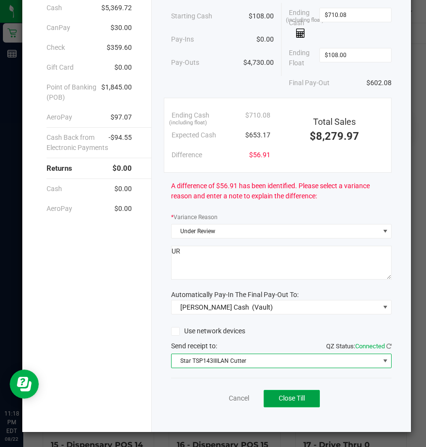
click at [284, 397] on span "Close Till" at bounding box center [291, 399] width 26 height 8
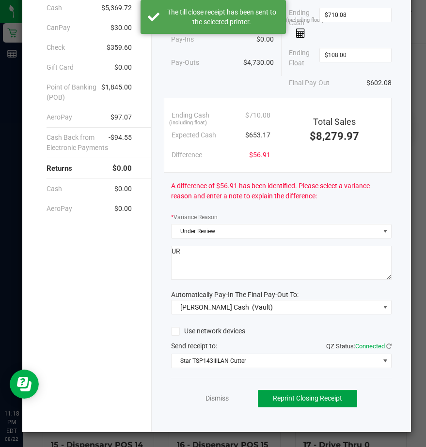
click at [282, 398] on span "Reprint Closing Receipt" at bounding box center [307, 399] width 69 height 8
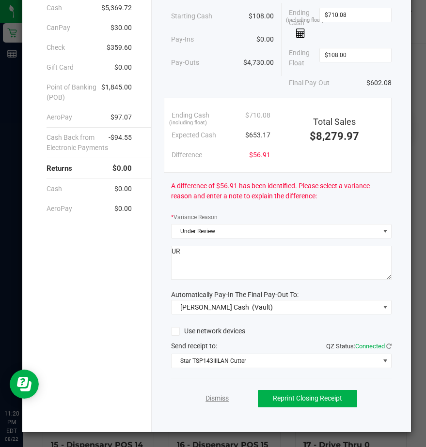
click at [213, 400] on link "Dismiss" at bounding box center [216, 399] width 23 height 10
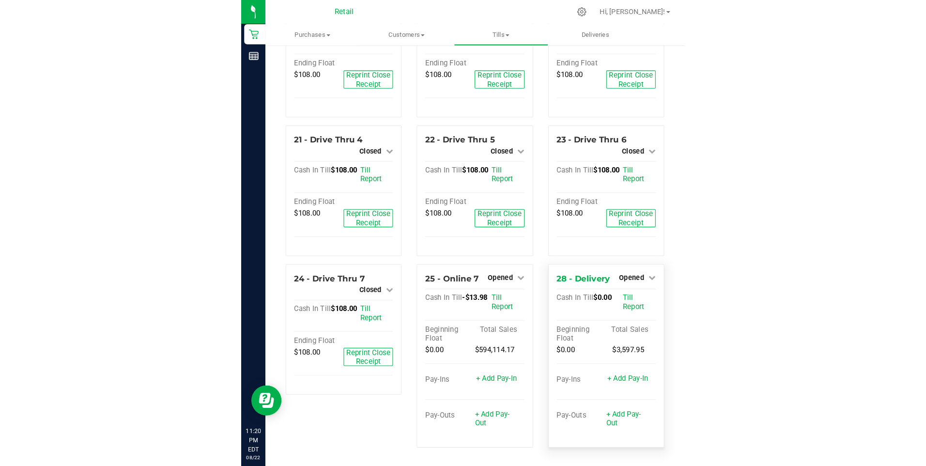
scroll to position [930, 0]
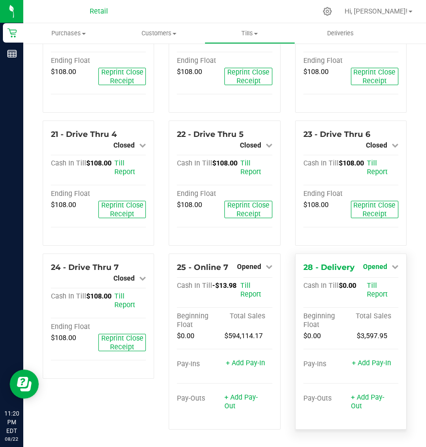
click at [371, 263] on span "Opened" at bounding box center [375, 267] width 24 height 8
click at [371, 283] on link "Close Till" at bounding box center [376, 287] width 26 height 8
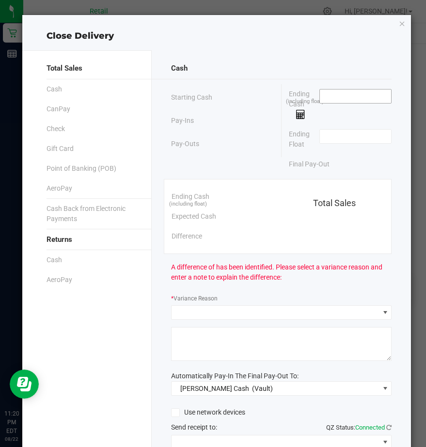
click at [319, 100] on input at bounding box center [354, 97] width 71 height 14
type input "$0.00"
click at [327, 138] on input at bounding box center [354, 137] width 71 height 14
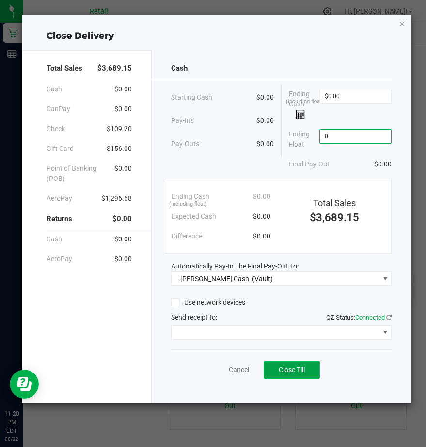
type input "$0.00"
click at [281, 371] on span "Close Till" at bounding box center [291, 370] width 26 height 8
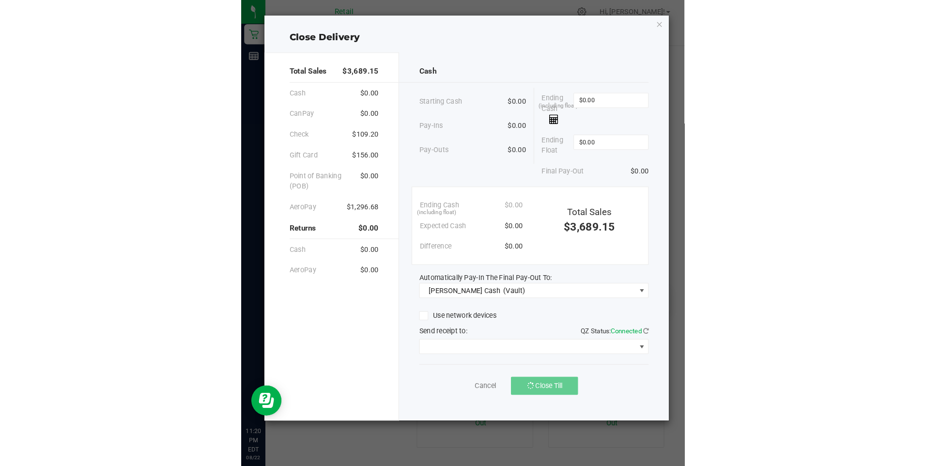
scroll to position [674, 0]
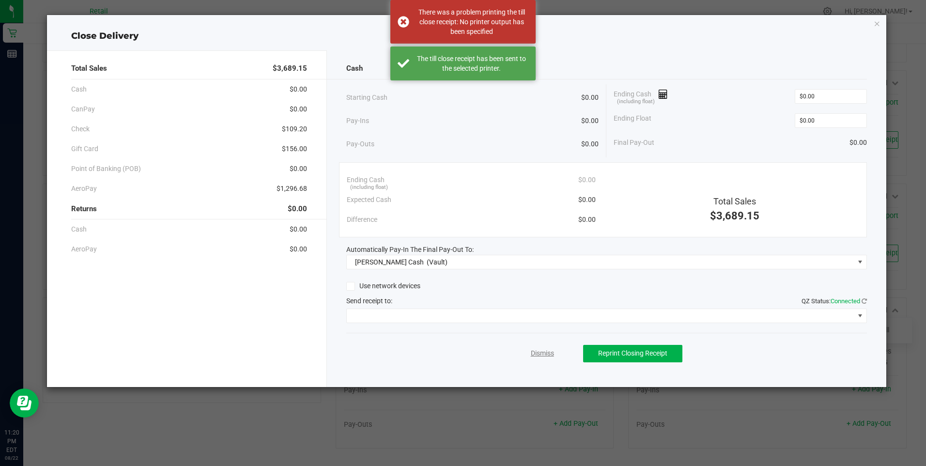
click at [425, 354] on link "Dismiss" at bounding box center [542, 353] width 23 height 10
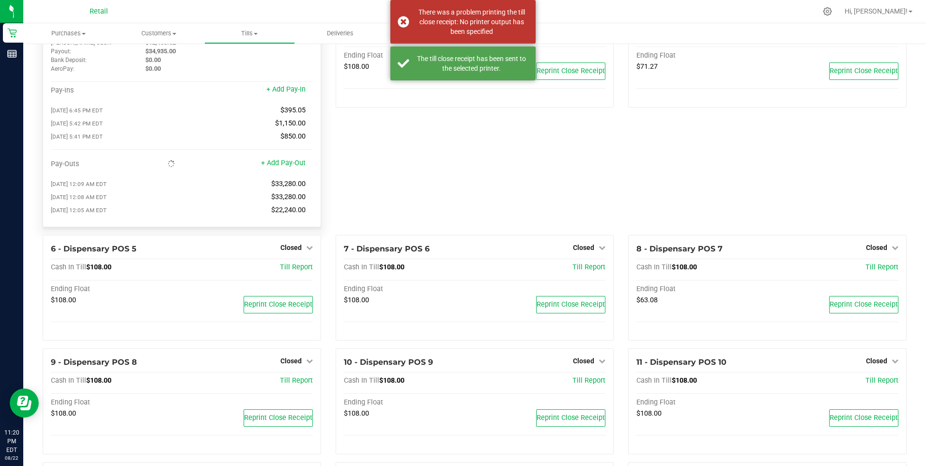
scroll to position [0, 0]
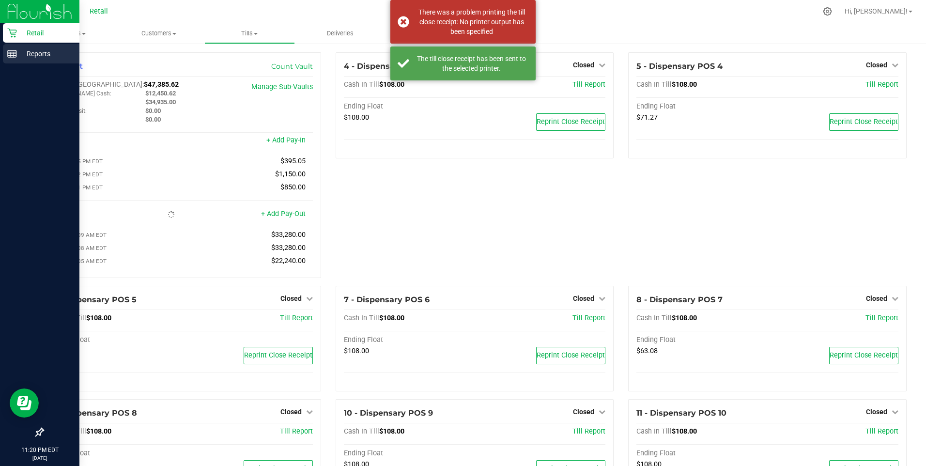
click at [36, 52] on p "Reports" at bounding box center [46, 54] width 58 height 12
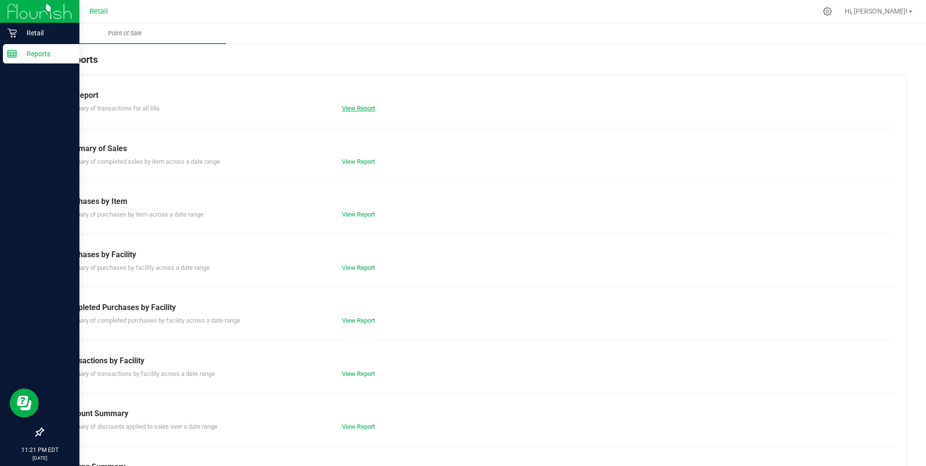
click at [363, 108] on link "View Report" at bounding box center [358, 108] width 33 height 7
